Goal: Transaction & Acquisition: Purchase product/service

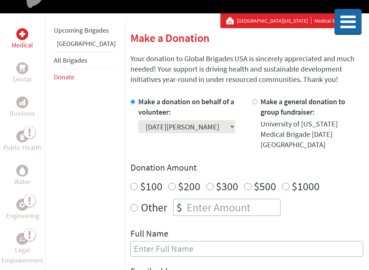
scroll to position [104, 0]
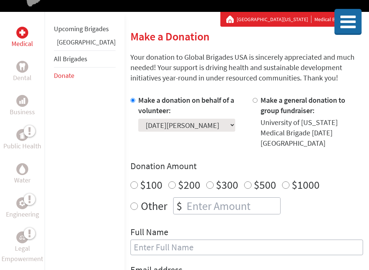
click at [339, 141] on div "Make a donation on behalf of a volunteer: Select a volunteer... [PERSON_NAME] […" at bounding box center [246, 198] width 232 height 207
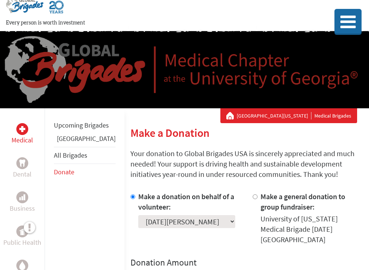
scroll to position [0, 0]
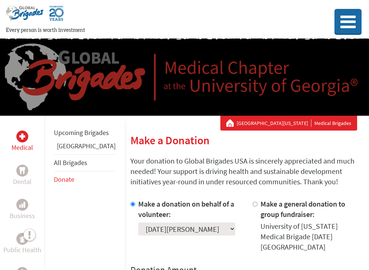
drag, startPoint x: 186, startPoint y: 69, endPoint x: 191, endPoint y: 101, distance: 32.7
click at [191, 101] on div "University Of [US_STATE] Medical Brigades" at bounding box center [184, 77] width 369 height 77
drag, startPoint x: 221, startPoint y: 98, endPoint x: 186, endPoint y: 92, distance: 35.8
click at [186, 92] on div "University Of [US_STATE] Medical Brigades" at bounding box center [184, 77] width 369 height 77
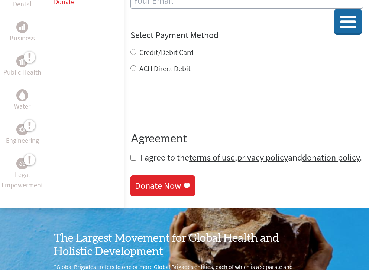
scroll to position [386, 0]
